Goal: Task Accomplishment & Management: Use online tool/utility

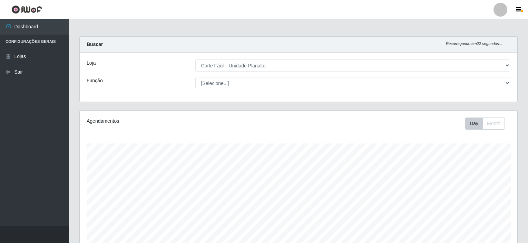
select select "202"
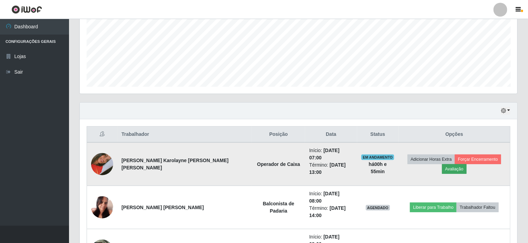
scroll to position [160, 0]
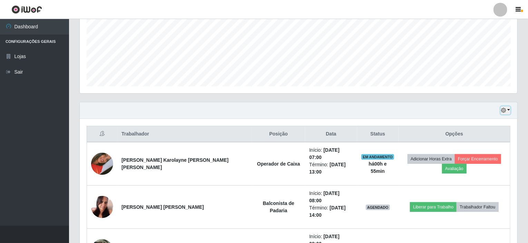
click at [510, 109] on button "button" at bounding box center [506, 110] width 10 height 8
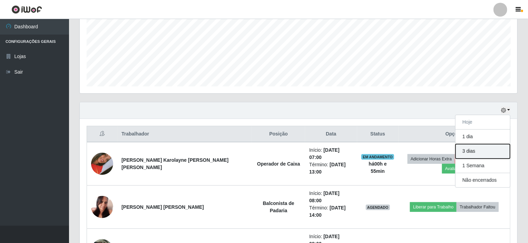
click at [475, 148] on button "3 dias" at bounding box center [482, 151] width 55 height 14
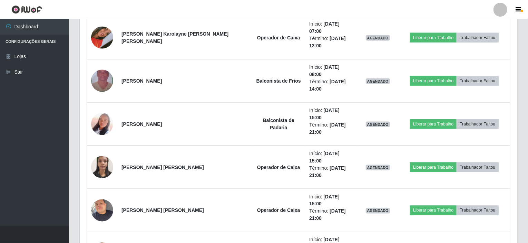
scroll to position [471, 0]
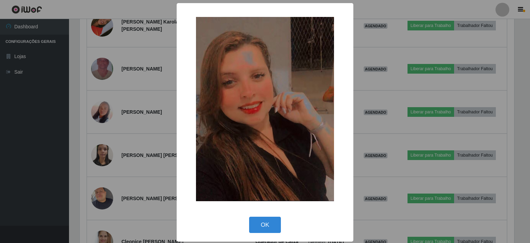
click at [100, 185] on div "× OK Cancel" at bounding box center [265, 121] width 530 height 243
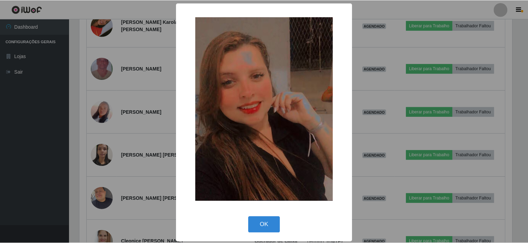
scroll to position [143, 437]
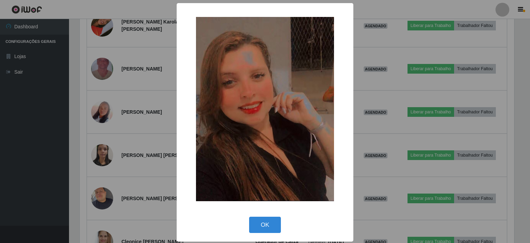
click at [100, 185] on div "× OK Cancel" at bounding box center [265, 121] width 530 height 243
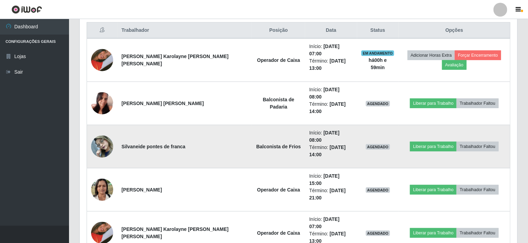
scroll to position [126, 0]
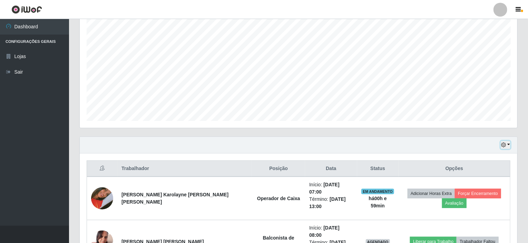
click at [509, 144] on button "button" at bounding box center [506, 145] width 10 height 8
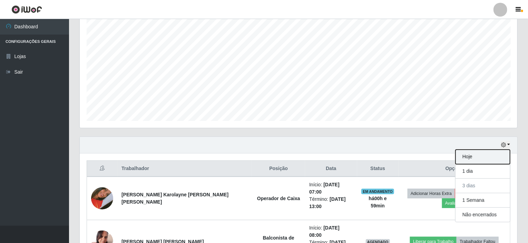
click at [472, 157] on button "Hoje" at bounding box center [482, 156] width 55 height 14
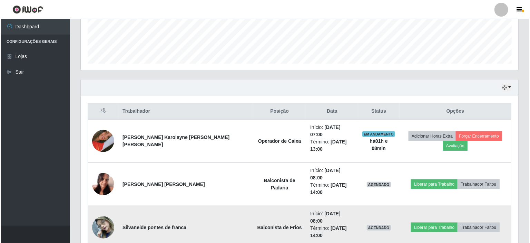
scroll to position [195, 0]
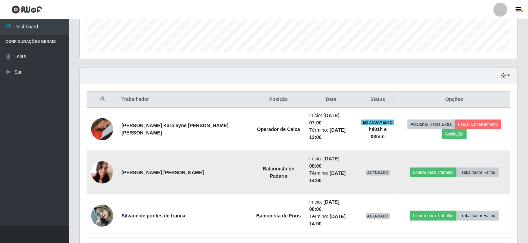
click at [98, 157] on img at bounding box center [102, 171] width 22 height 29
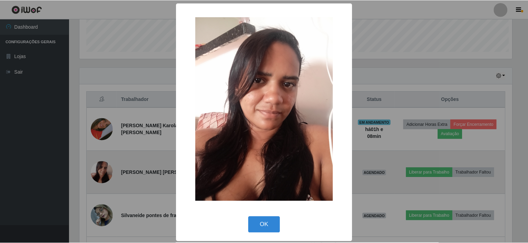
scroll to position [143, 435]
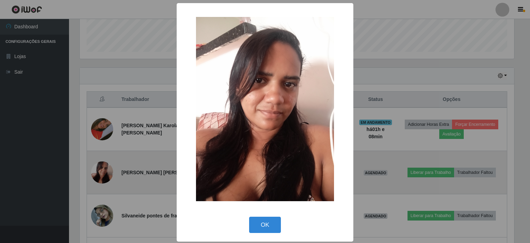
click at [98, 157] on div "× OK Cancel" at bounding box center [265, 121] width 530 height 243
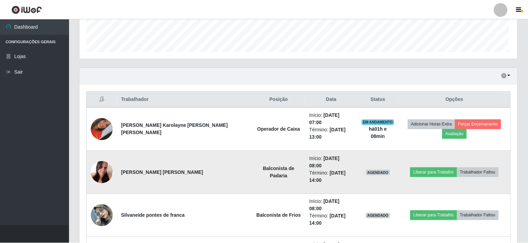
scroll to position [143, 437]
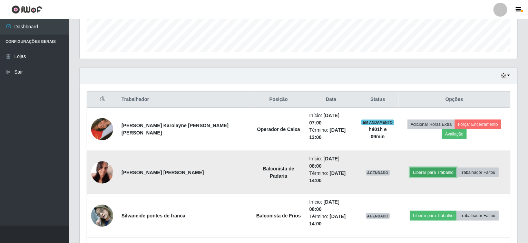
click at [441, 167] on button "Liberar para Trabalho" at bounding box center [433, 172] width 47 height 10
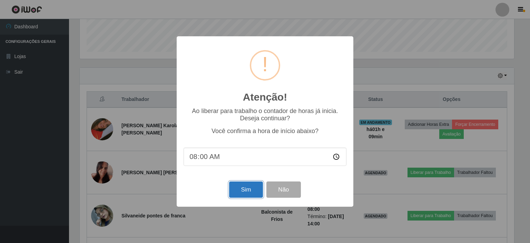
click at [252, 194] on button "Sim" at bounding box center [245, 189] width 33 height 16
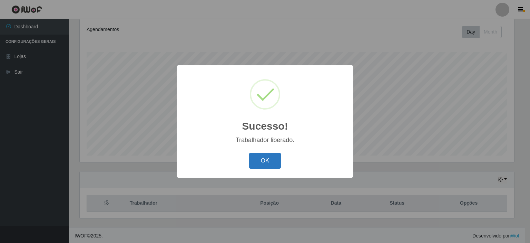
click at [255, 157] on button "OK" at bounding box center [265, 160] width 32 height 16
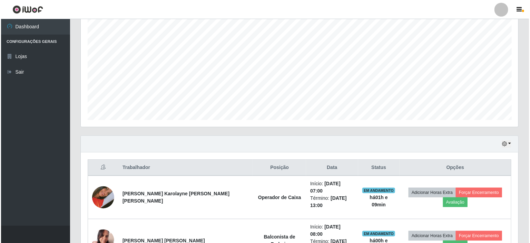
scroll to position [195, 0]
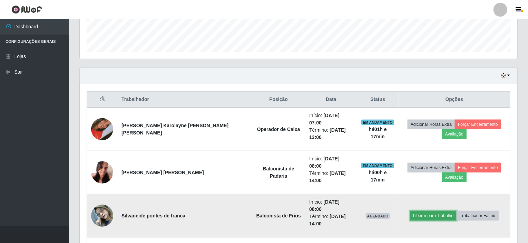
click at [430, 210] on button "Liberar para Trabalho" at bounding box center [433, 215] width 47 height 10
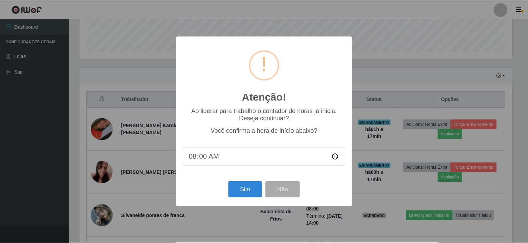
scroll to position [143, 435]
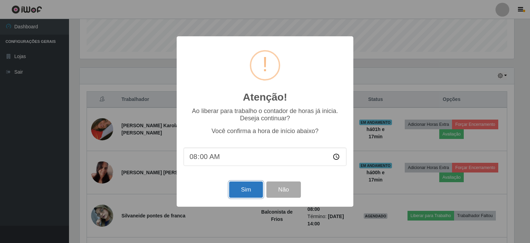
click at [246, 191] on button "Sim" at bounding box center [245, 189] width 33 height 16
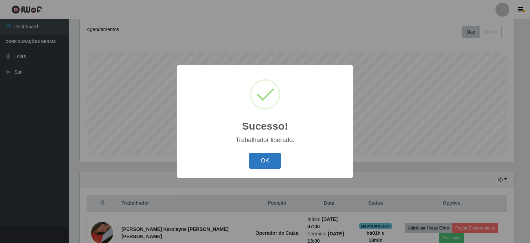
click at [266, 160] on button "OK" at bounding box center [265, 160] width 32 height 16
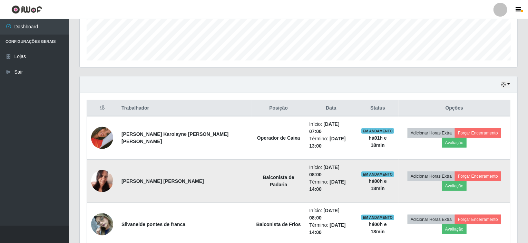
scroll to position [214, 0]
